Goal: Information Seeking & Learning: Learn about a topic

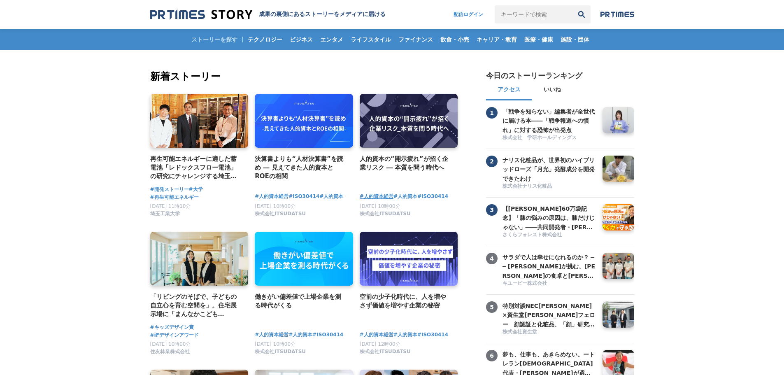
click at [383, 199] on span "#人的資本経営" at bounding box center [377, 197] width 34 height 8
click at [322, 41] on span "エンタメ" at bounding box center [332, 39] width 30 height 7
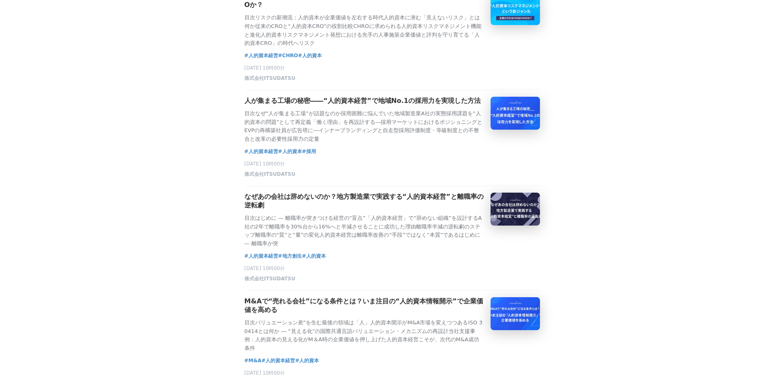
scroll to position [709, 0]
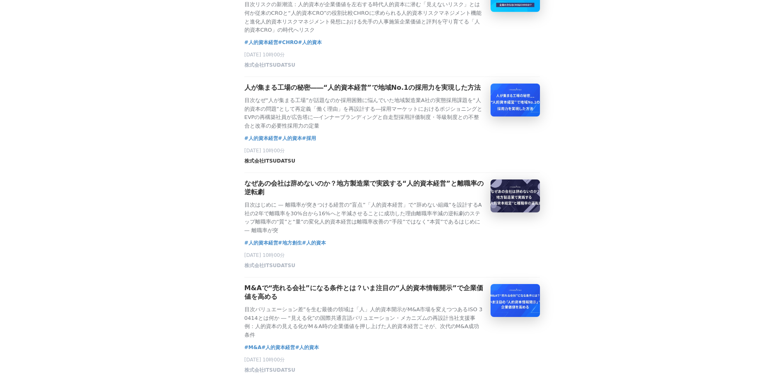
click at [286, 165] on span "株式会社ITSUDATSU" at bounding box center [270, 161] width 51 height 7
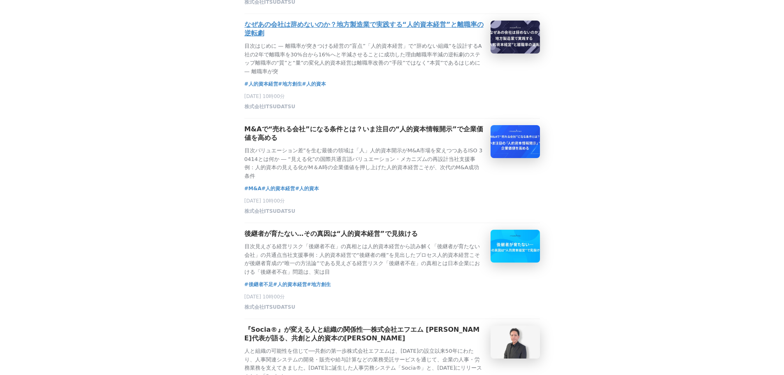
scroll to position [869, 0]
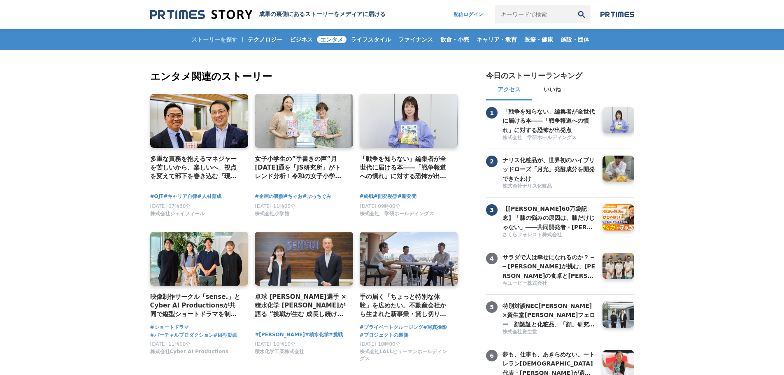
click at [221, 40] on div "ストーリーを探す テクノロジー ビジネス エンタメ ライフスタイル ファイナンス 飲食・小売 キャリア・教育 医療・健康 施設・団体" at bounding box center [392, 39] width 484 height 21
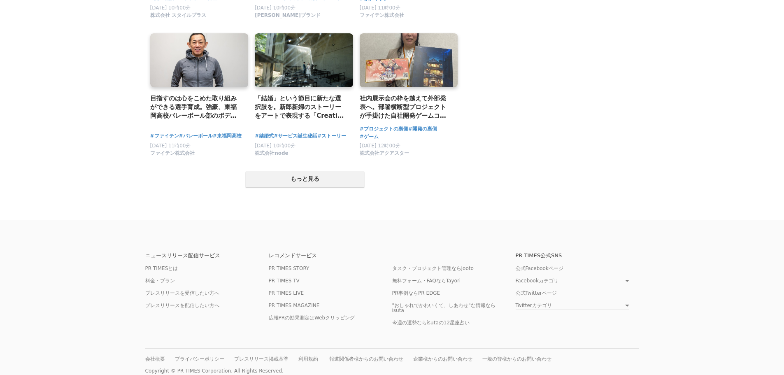
scroll to position [1606, 0]
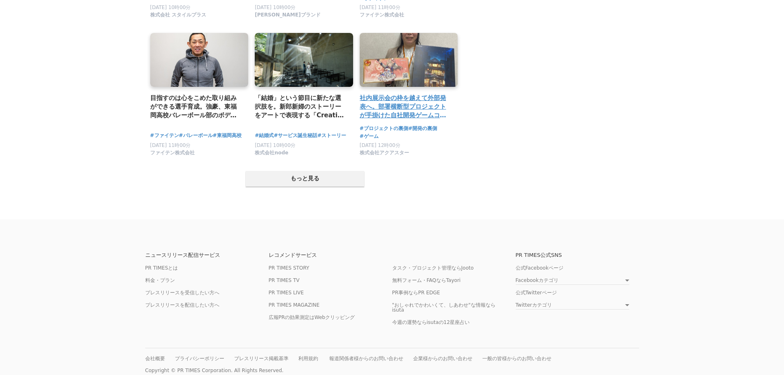
click at [385, 113] on h2 "社内展示会の枠を越えて外部発表へ。部署横断型プロジェクトが手掛けた自社開発ゲームコンテンツ『裏銀座九十九通り』誕生の裏側" at bounding box center [406, 106] width 92 height 27
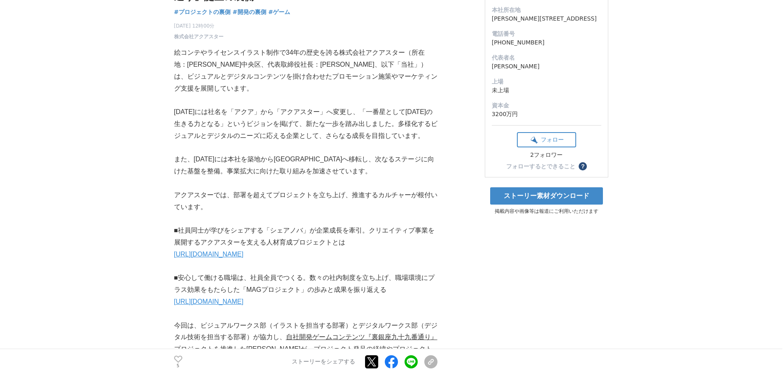
scroll to position [121, 0]
